Goal: Task Accomplishment & Management: Manage account settings

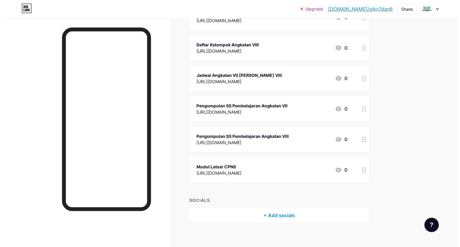
scroll to position [156, 0]
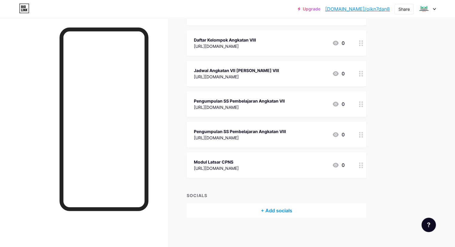
click at [366, 168] on div at bounding box center [361, 165] width 10 height 26
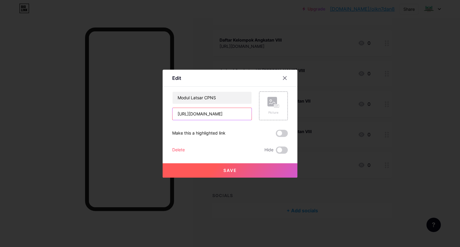
click at [235, 118] on input "[URL][DOMAIN_NAME]" at bounding box center [211, 114] width 79 height 12
paste input "[URL][DOMAIN_NAME]"
type input "[URL][DOMAIN_NAME]"
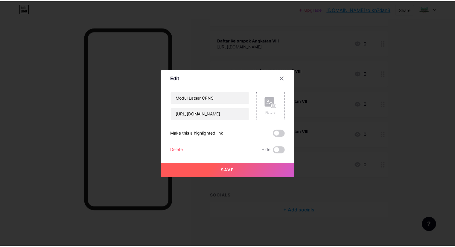
scroll to position [0, 0]
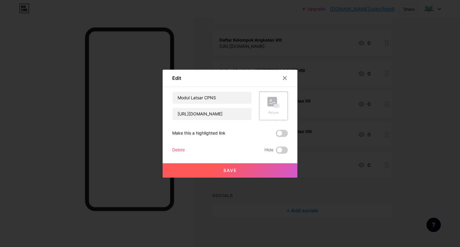
click at [236, 171] on button "Save" at bounding box center [229, 170] width 135 height 14
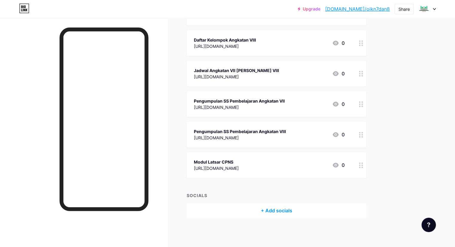
click at [239, 162] on div "Modul Latsar CPNS" at bounding box center [216, 162] width 45 height 6
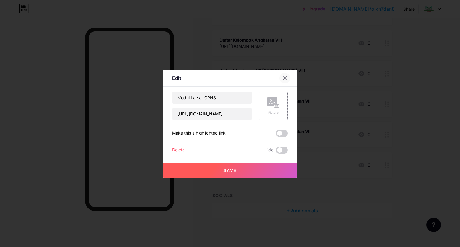
click at [284, 80] on div at bounding box center [284, 78] width 11 height 11
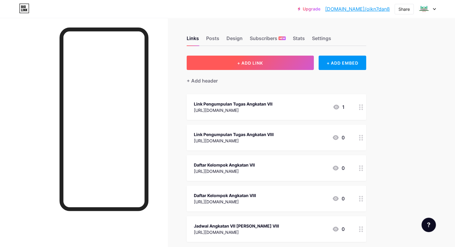
click at [263, 61] on span "+ ADD LINK" at bounding box center [250, 62] width 26 height 5
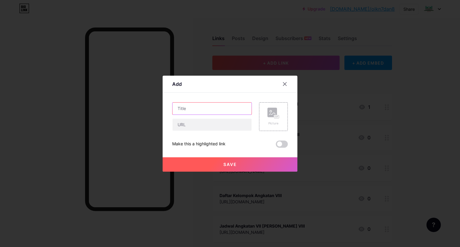
click at [227, 112] on input "text" at bounding box center [211, 109] width 79 height 12
type input "Link Zoom Angkatan VII"
click at [285, 82] on div at bounding box center [284, 84] width 11 height 11
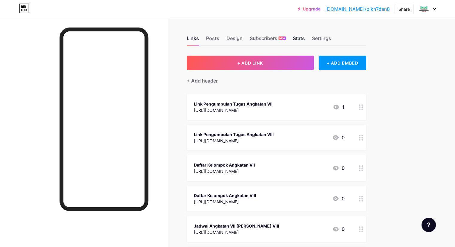
click at [305, 35] on div "Stats" at bounding box center [299, 40] width 12 height 11
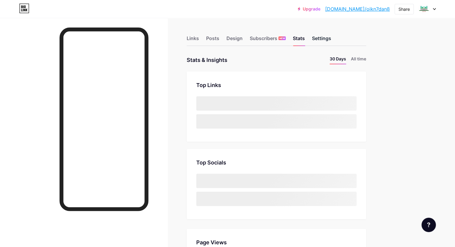
click at [331, 37] on div "Settings" at bounding box center [321, 40] width 19 height 11
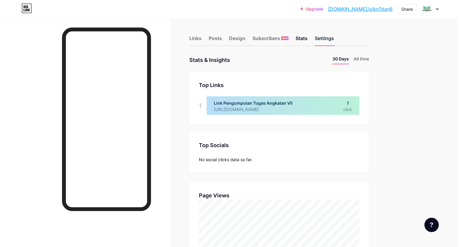
scroll to position [247, 455]
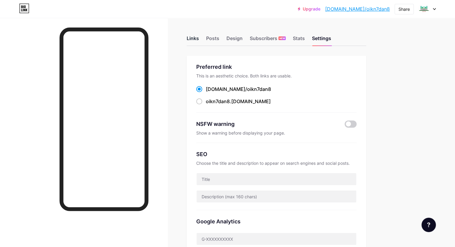
click at [199, 41] on div "Links" at bounding box center [193, 40] width 12 height 11
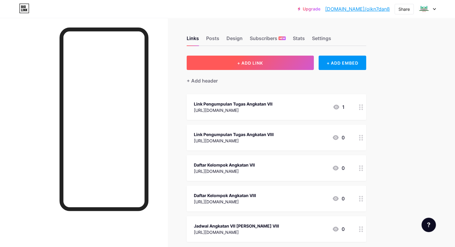
click at [263, 60] on span "+ ADD LINK" at bounding box center [250, 62] width 26 height 5
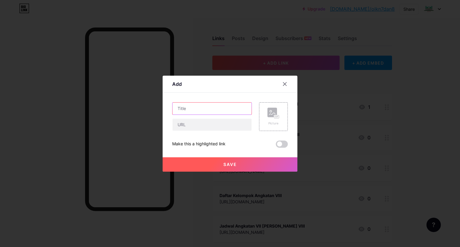
click at [196, 109] on input "text" at bounding box center [211, 109] width 79 height 12
type input "Link Zoom Angkatan VII"
click at [213, 126] on input "text" at bounding box center [211, 125] width 79 height 12
paste input "[URL][DOMAIN_NAME]"
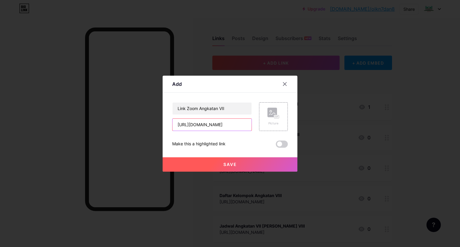
type input "[URL][DOMAIN_NAME]"
click at [237, 164] on button "Save" at bounding box center [229, 164] width 135 height 14
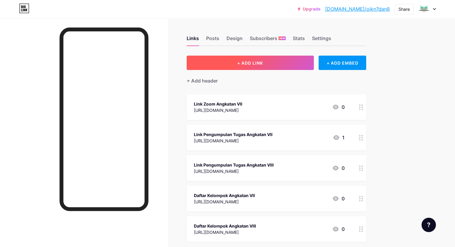
click at [263, 62] on span "+ ADD LINK" at bounding box center [250, 62] width 26 height 5
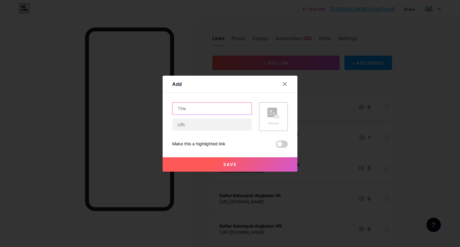
click at [210, 109] on input "text" at bounding box center [211, 109] width 79 height 12
type input "Link Zoom Angkatan VIII"
click at [212, 124] on input "text" at bounding box center [211, 125] width 79 height 12
paste input "[URL][DOMAIN_NAME]"
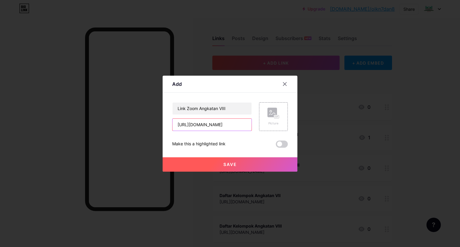
type input "[URL][DOMAIN_NAME]"
click at [227, 165] on span "Save" at bounding box center [229, 164] width 13 height 5
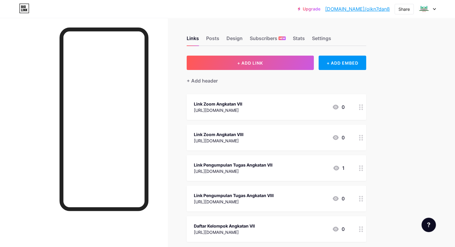
click at [41, 94] on div at bounding box center [84, 141] width 168 height 247
click at [433, 9] on icon at bounding box center [434, 9] width 3 height 2
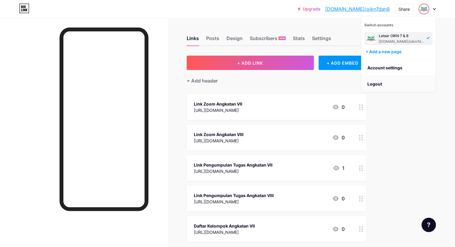
click at [391, 83] on li "Logout" at bounding box center [398, 84] width 74 height 16
